Goal: Find specific page/section

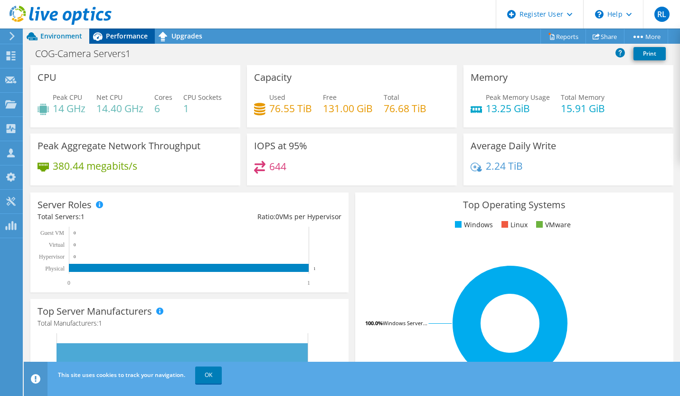
click at [130, 34] on span "Performance" at bounding box center [127, 35] width 42 height 9
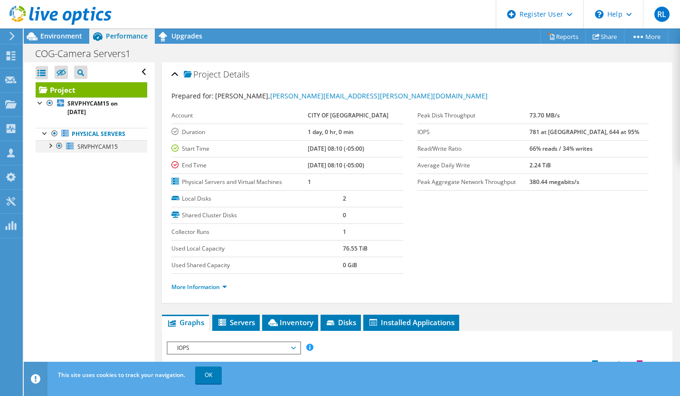
click at [49, 145] on div at bounding box center [49, 144] width 9 height 9
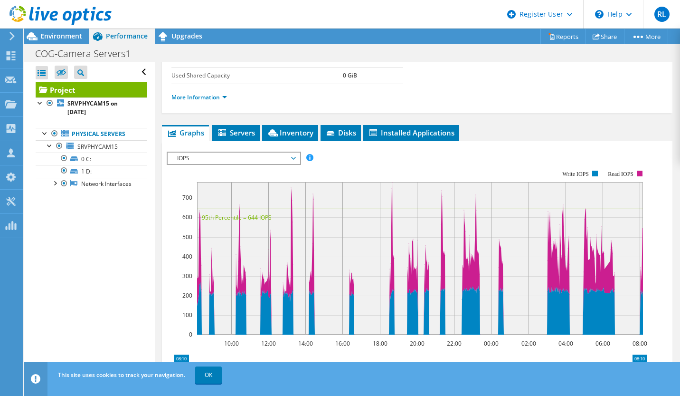
scroll to position [190, 0]
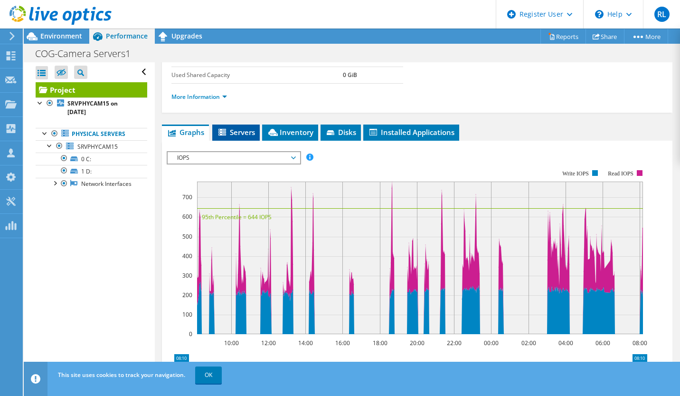
click at [236, 129] on span "Servers" at bounding box center [236, 131] width 38 height 9
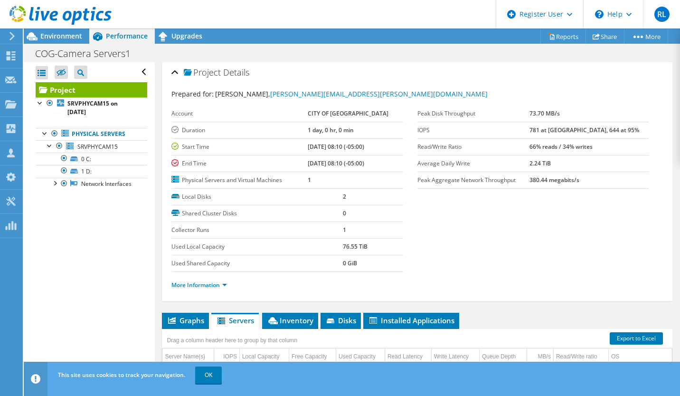
scroll to position [0, 0]
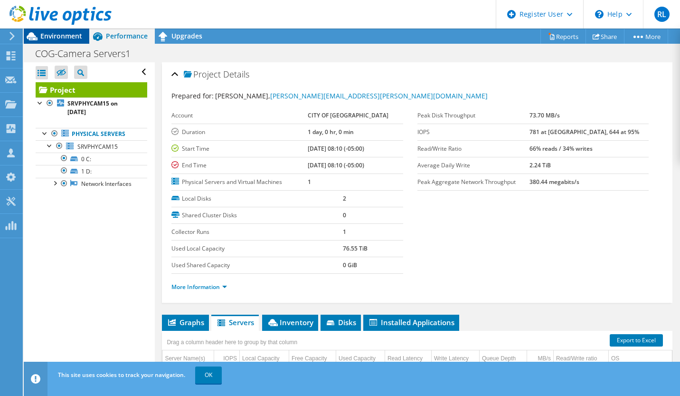
click at [59, 36] on span "Environment" at bounding box center [61, 35] width 42 height 9
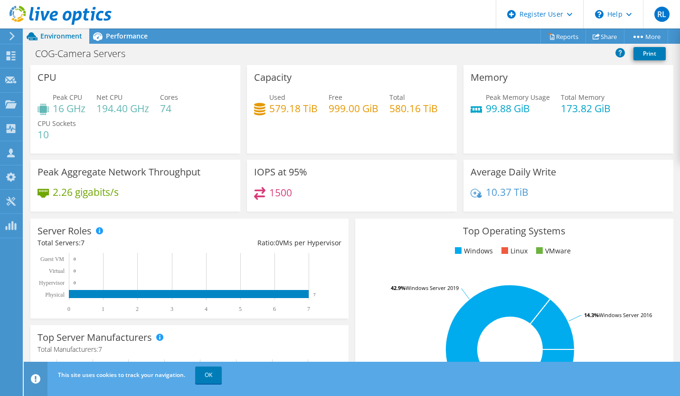
scroll to position [69, 0]
click at [125, 36] on span "Performance" at bounding box center [127, 35] width 42 height 9
